Goal: Entertainment & Leisure: Browse casually

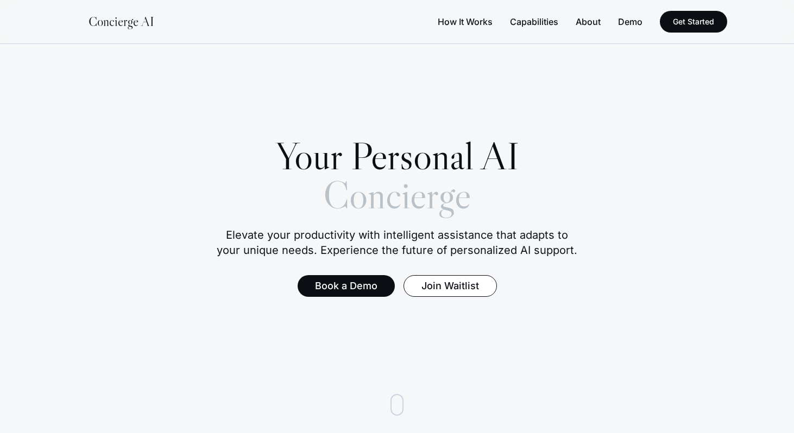
scroll to position [1663, 0]
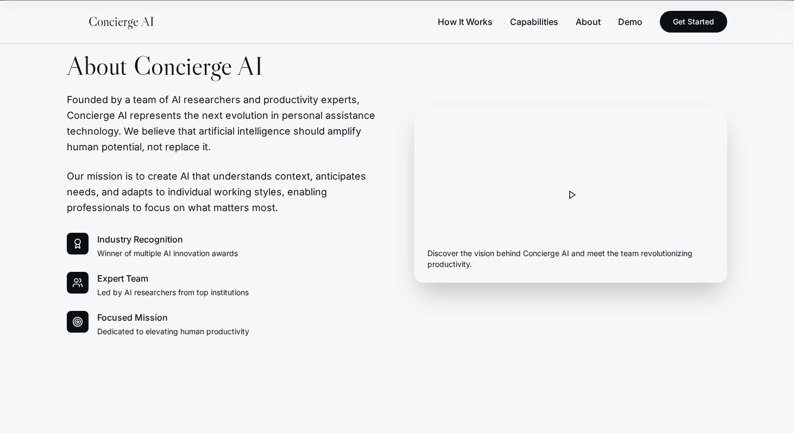
click at [570, 182] on button "Play company video" at bounding box center [571, 195] width 38 height 38
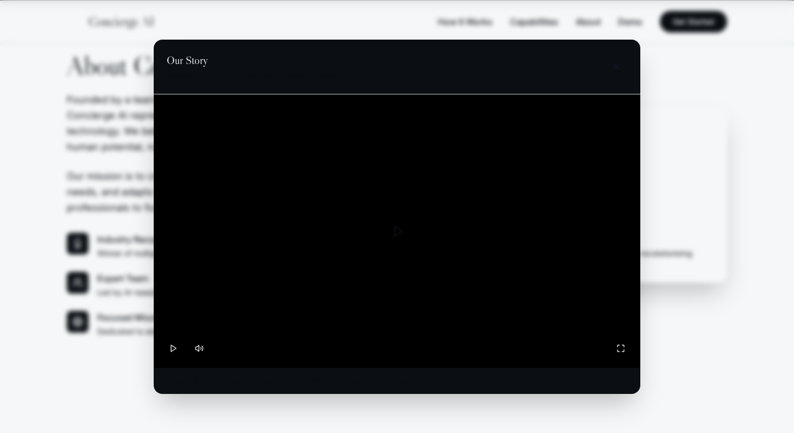
click at [620, 68] on button "Close video modal" at bounding box center [617, 67] width 22 height 22
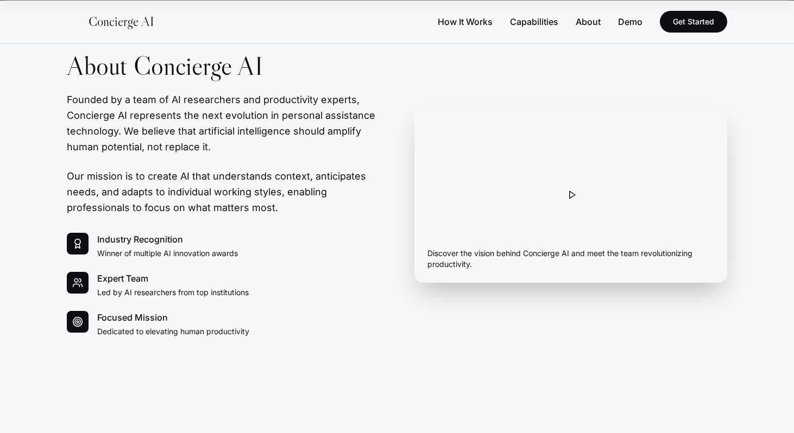
click at [581, 193] on button "Play company video" at bounding box center [571, 195] width 38 height 38
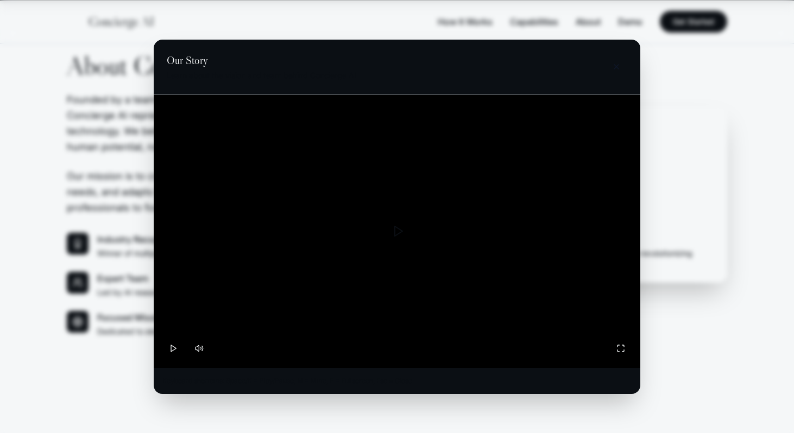
click at [615, 74] on button "Close video modal" at bounding box center [617, 67] width 22 height 22
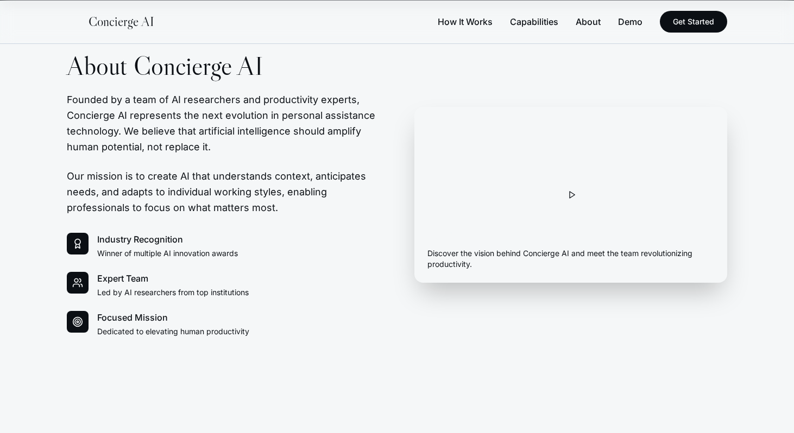
click at [564, 242] on h3 "Our Story" at bounding box center [570, 236] width 287 height 15
click at [559, 200] on button "Play company video" at bounding box center [571, 195] width 38 height 38
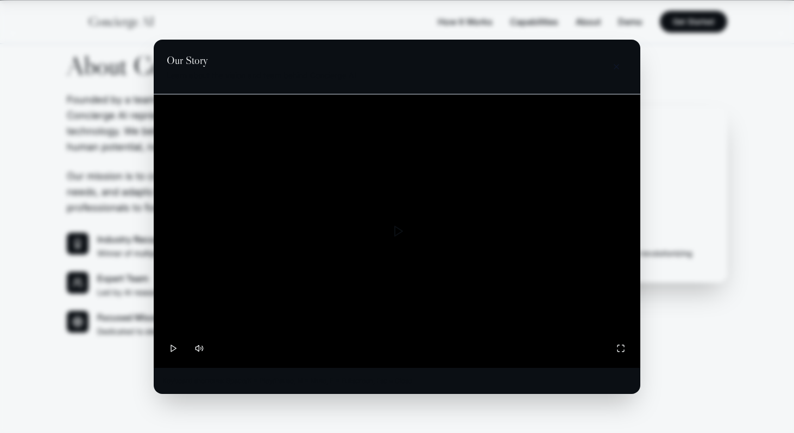
click at [612, 72] on button "Close video modal" at bounding box center [617, 67] width 22 height 22
